Goal: Find specific page/section: Find specific page/section

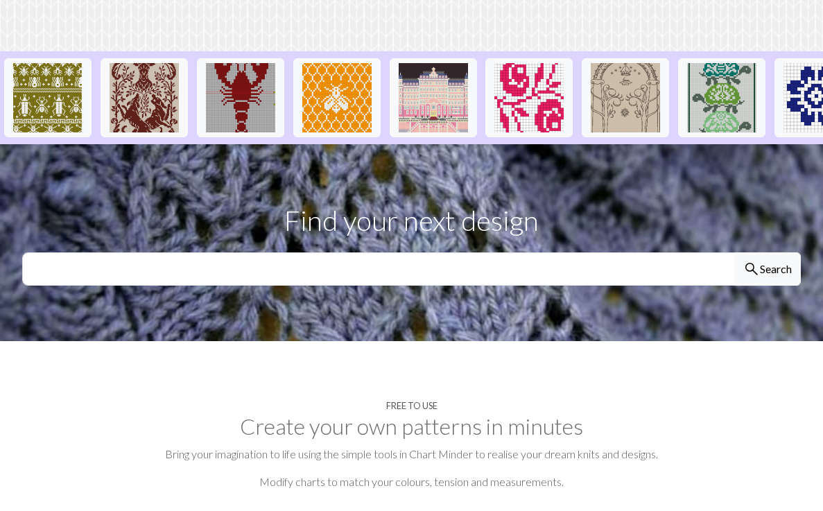
scroll to position [348, 0]
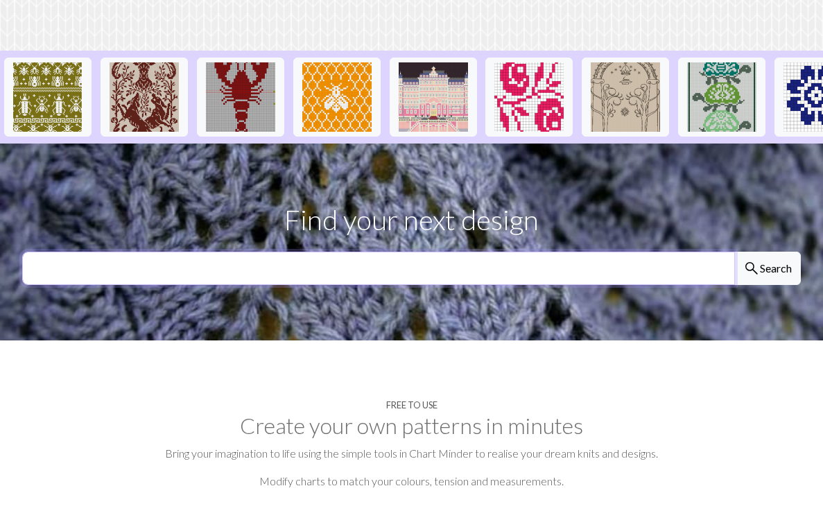
click at [574, 252] on input "text" at bounding box center [378, 268] width 713 height 33
type input "star"
click at [735, 252] on button "search Search" at bounding box center [768, 268] width 67 height 33
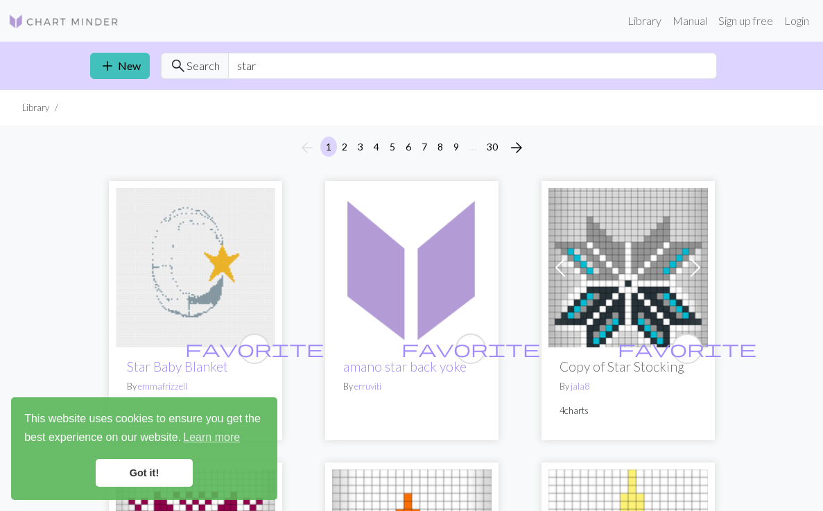
click at [464, 78] on div "add New search Search star" at bounding box center [412, 66] width 666 height 49
click at [464, 80] on div "add New search Search star" at bounding box center [412, 66] width 666 height 49
click at [464, 74] on input "star" at bounding box center [472, 66] width 489 height 26
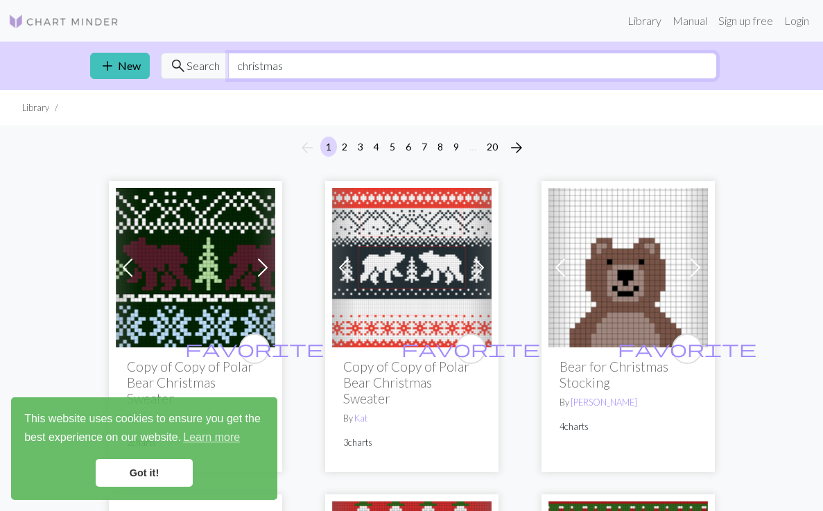
click at [259, 68] on input "christmas" at bounding box center [472, 66] width 489 height 26
click at [259, 69] on input "christmas" at bounding box center [472, 66] width 489 height 26
type input "STAR"
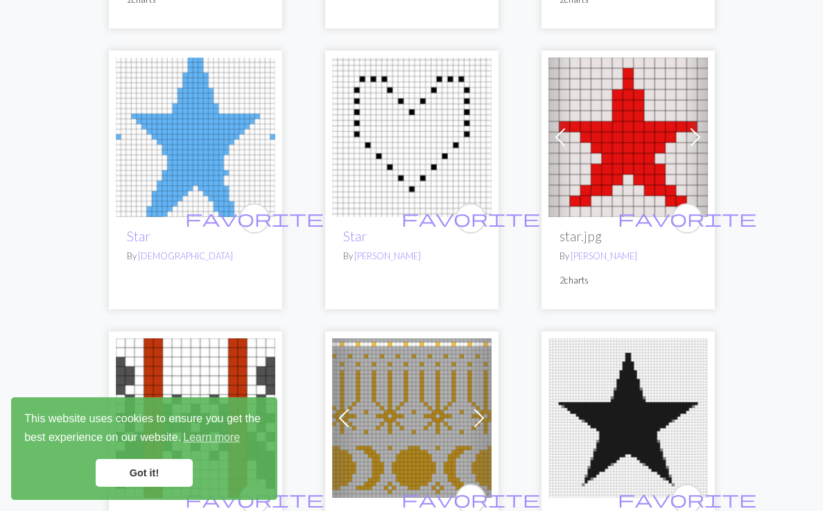
scroll to position [1324, 0]
